Goal: Use online tool/utility: Utilize a website feature to perform a specific function

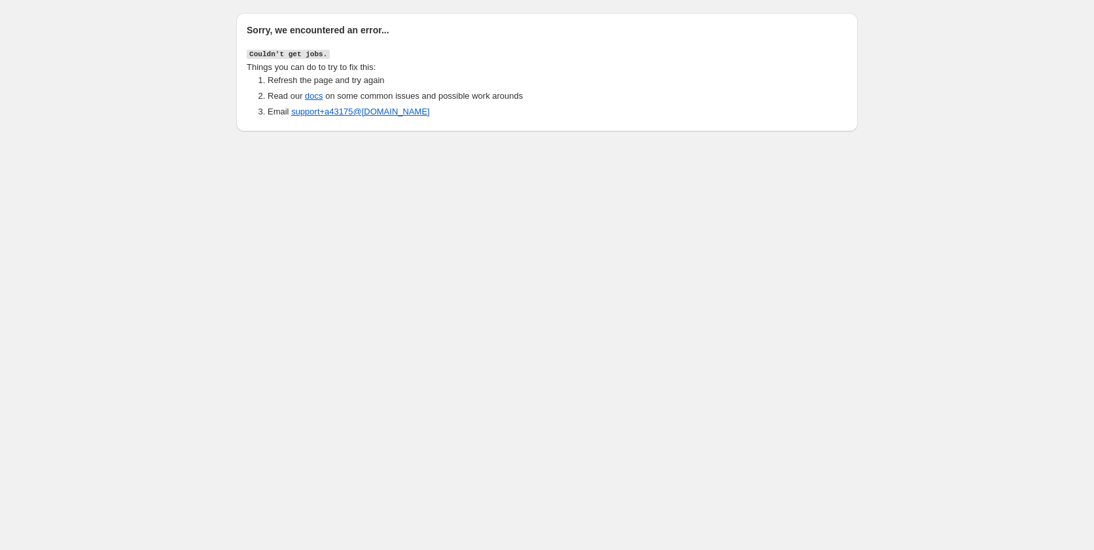
click at [171, 135] on div "Sorry, we encountered an error... Couldn't get jobs. Things you can do to try t…" at bounding box center [547, 68] width 1094 height 137
drag, startPoint x: 114, startPoint y: 228, endPoint x: 118, endPoint y: 198, distance: 30.4
click at [115, 228] on body "Sorry, we encountered an error... Couldn't get jobs. Things you can do to try t…" at bounding box center [547, 275] width 1094 height 550
